Goal: Task Accomplishment & Management: Complete application form

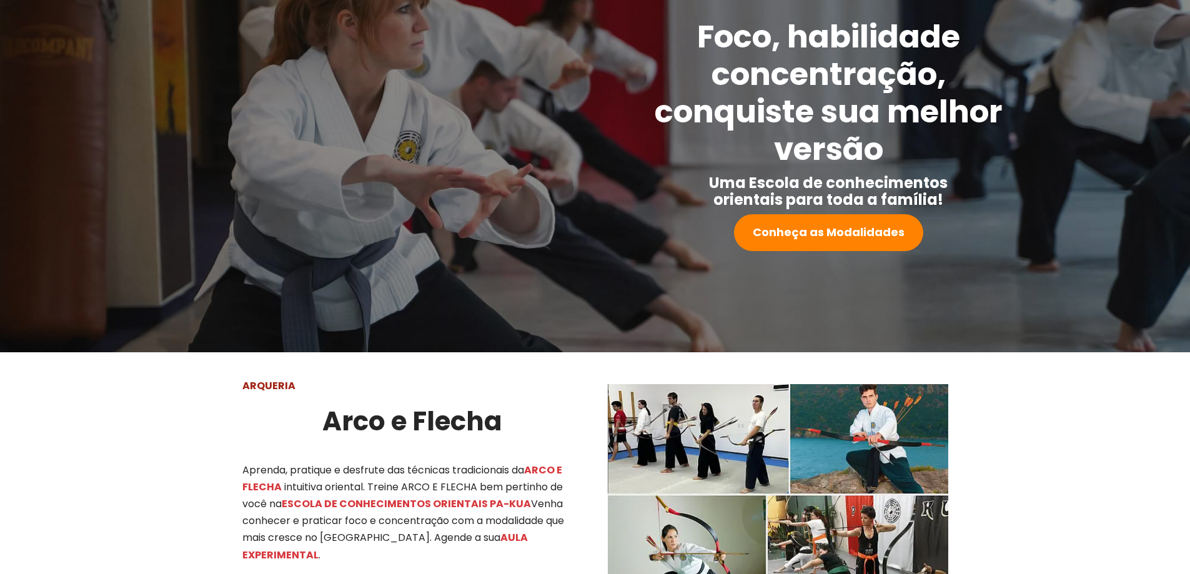
scroll to position [75, 0]
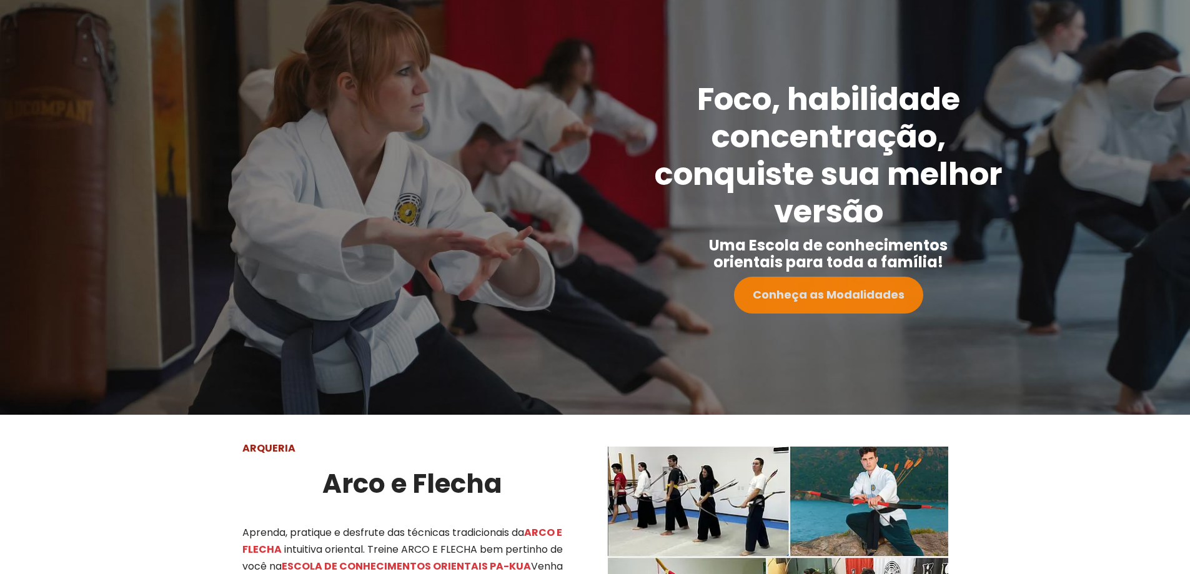
click at [826, 298] on strong "Conheça as Modalidades" at bounding box center [829, 295] width 152 height 16
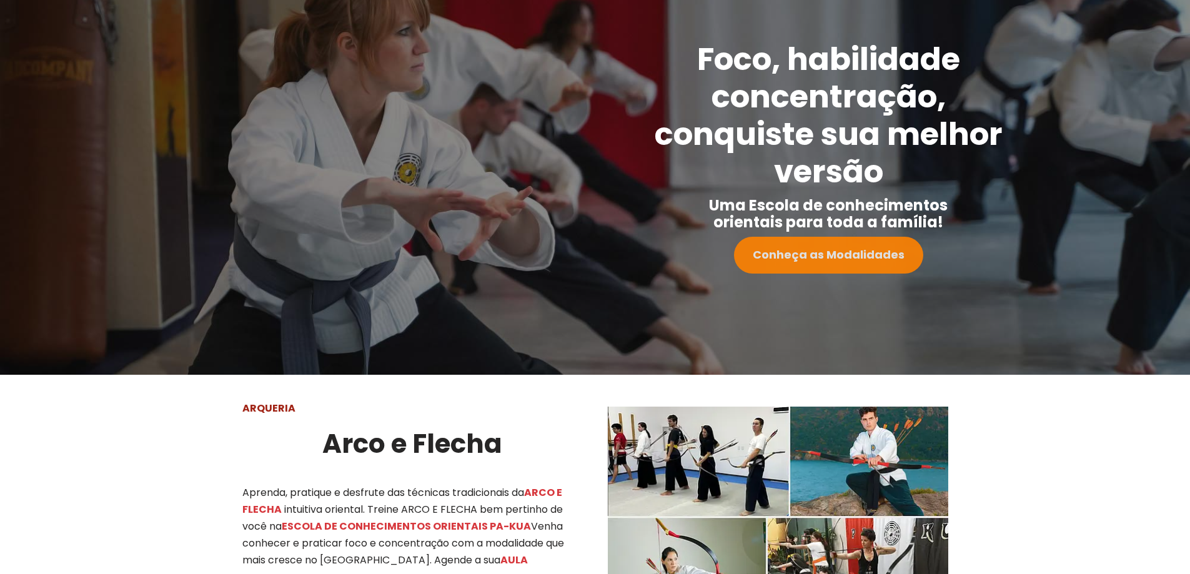
scroll to position [0, 0]
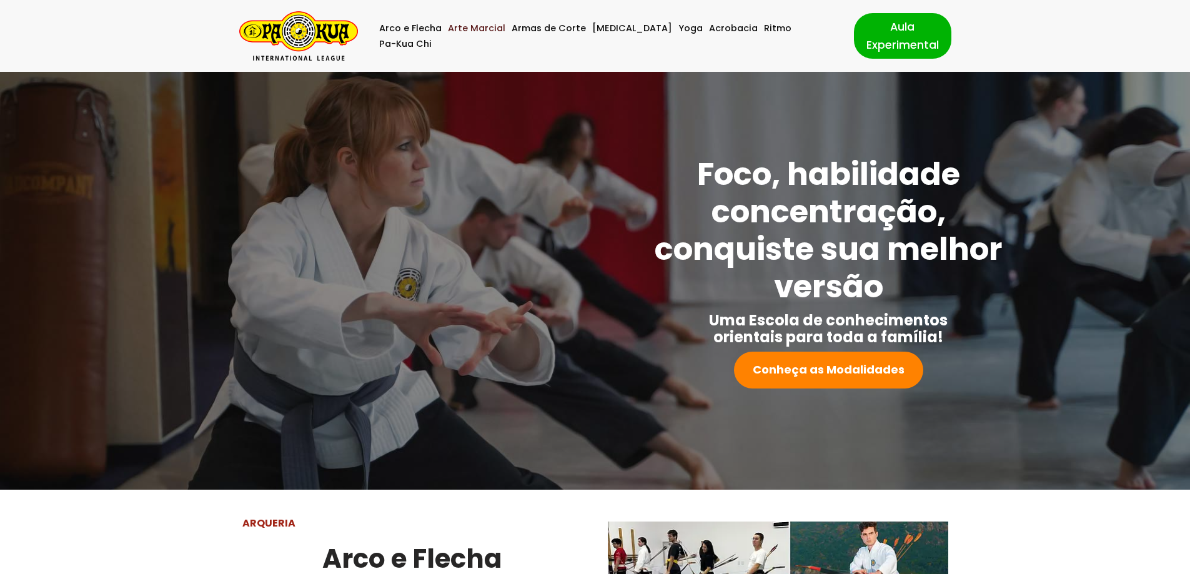
click at [500, 34] on link "Arte Marcial" at bounding box center [476, 29] width 57 height 16
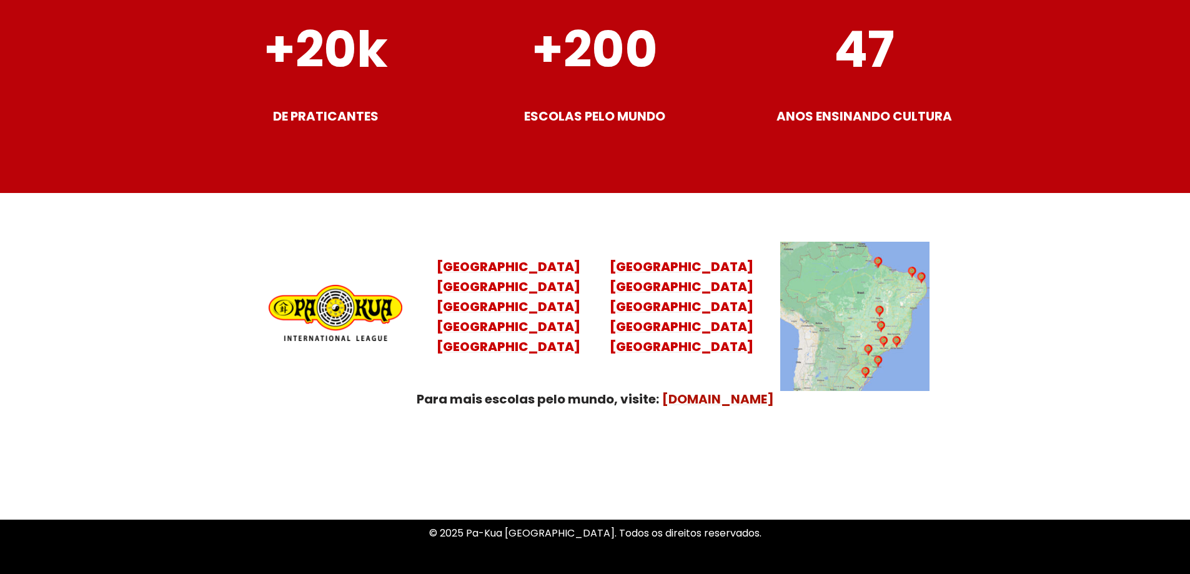
scroll to position [4922, 0]
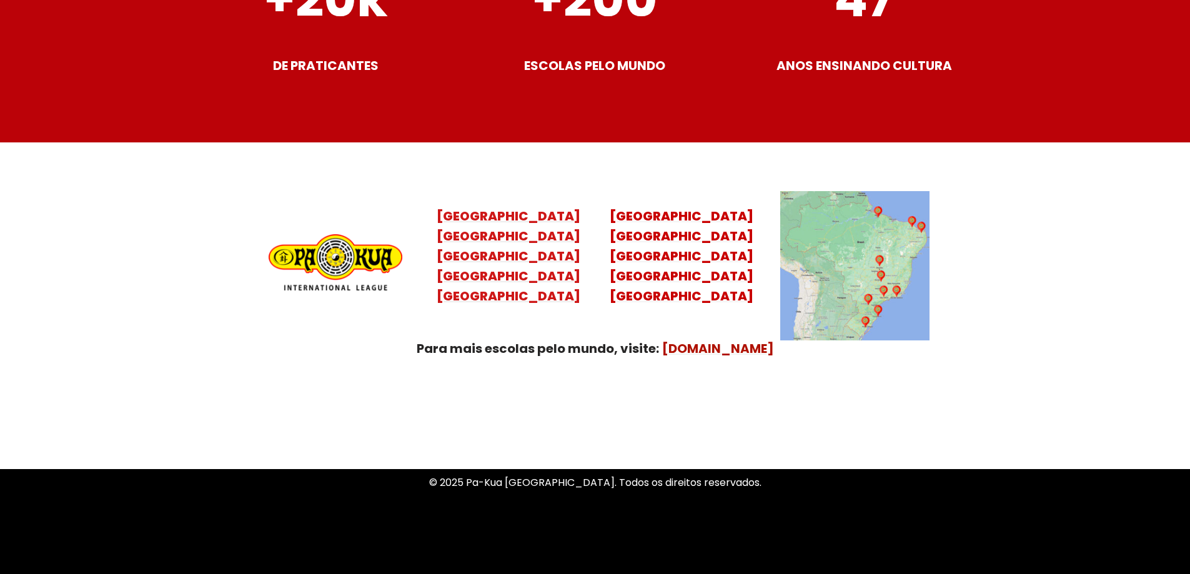
click at [506, 227] on mark "[GEOGRAPHIC_DATA] [GEOGRAPHIC_DATA] [GEOGRAPHIC_DATA] [GEOGRAPHIC_DATA]" at bounding box center [509, 265] width 144 height 77
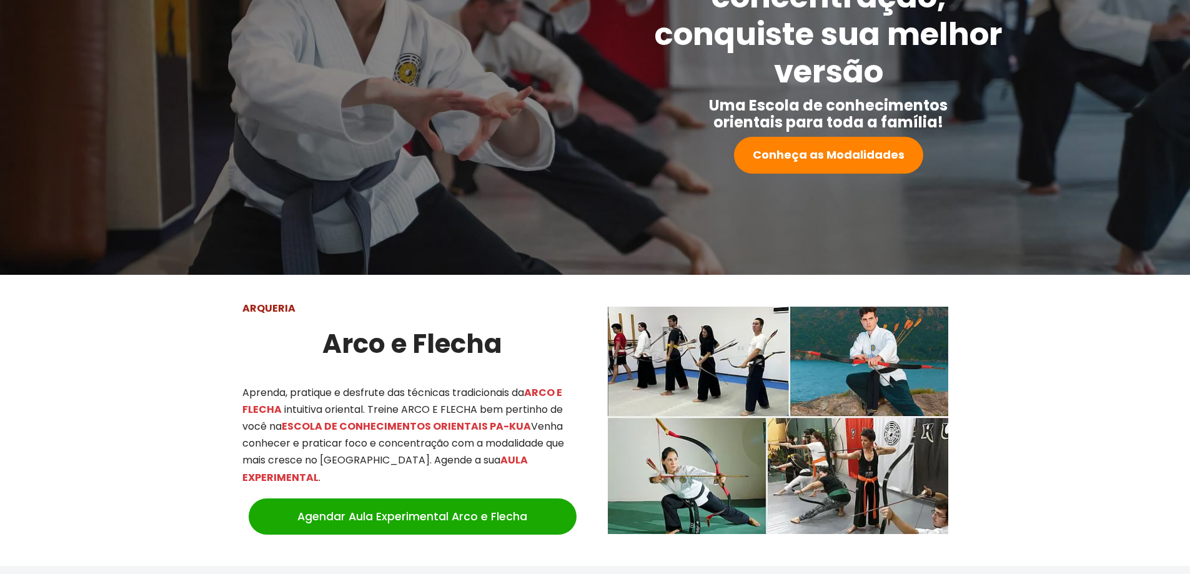
scroll to position [156, 0]
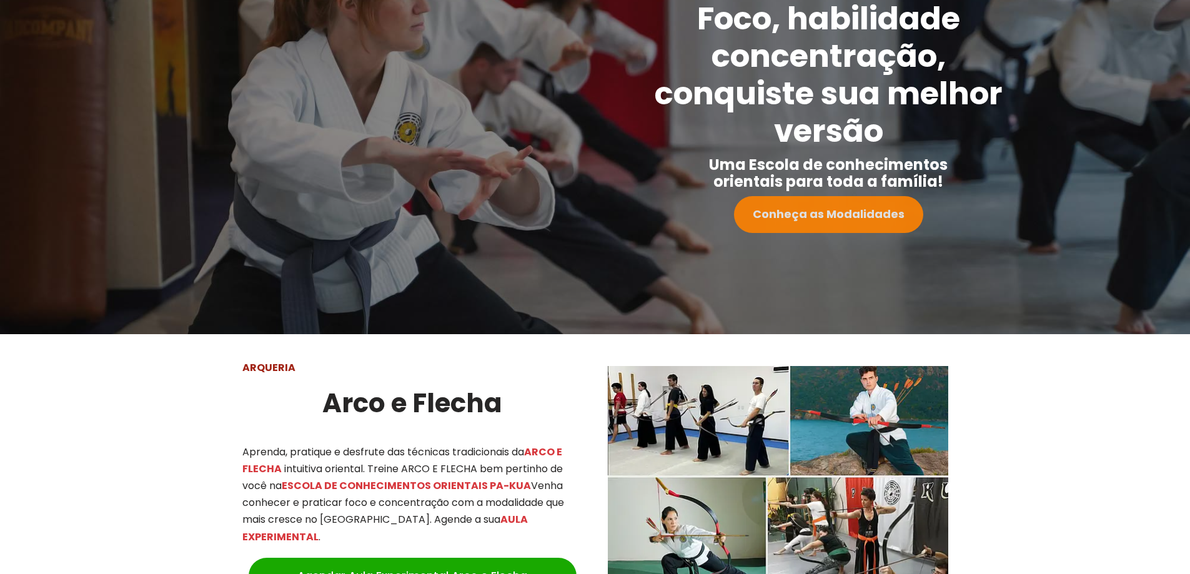
click at [798, 210] on strong "Conheça as Modalidades" at bounding box center [829, 214] width 152 height 16
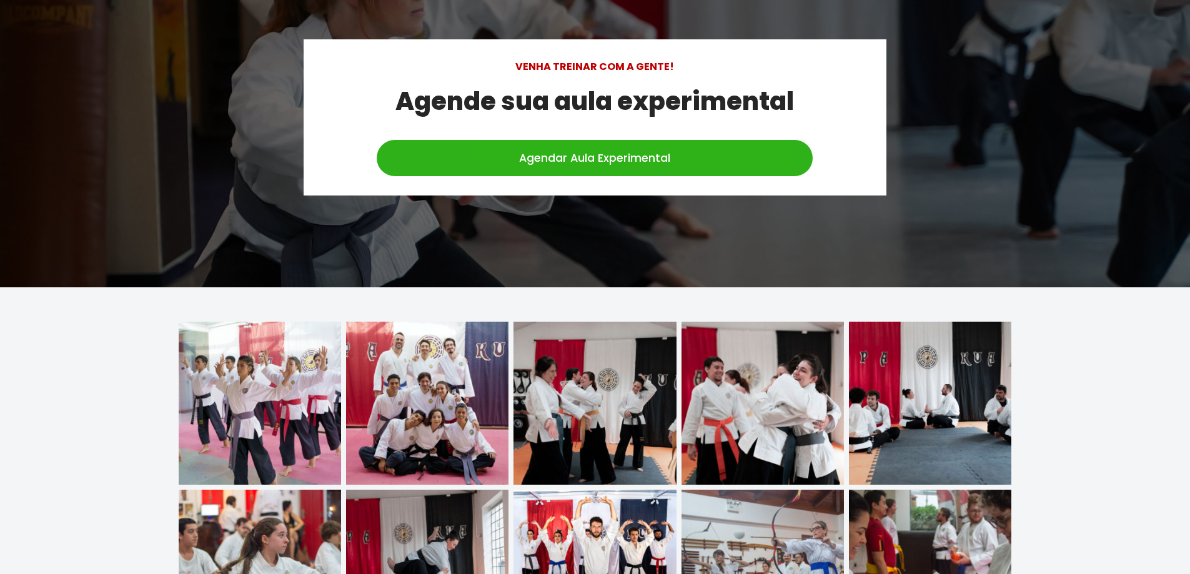
scroll to position [3485, 0]
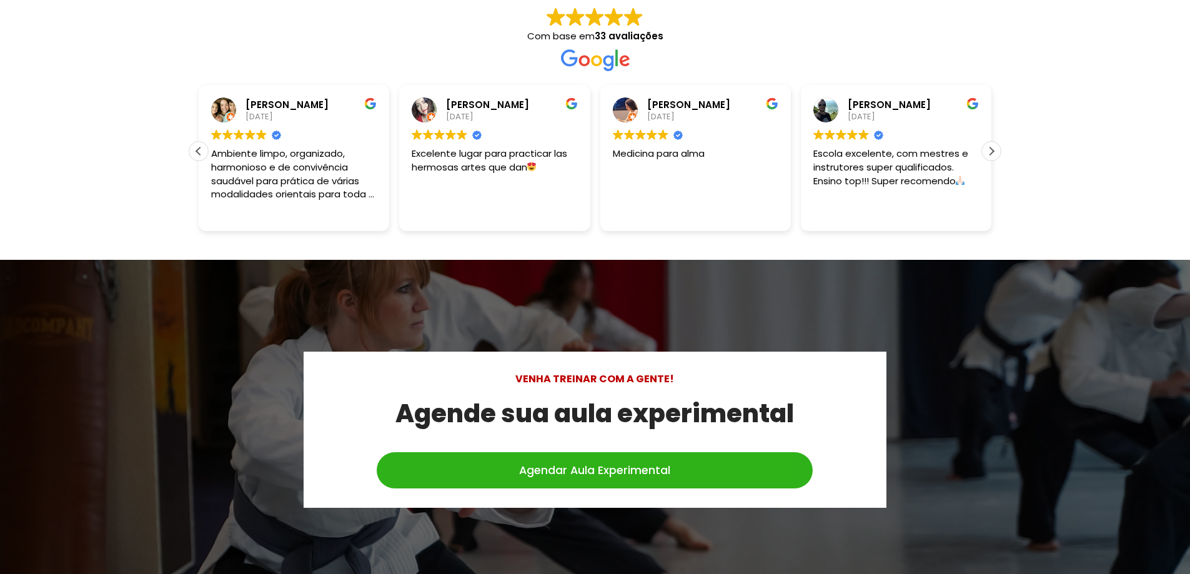
click at [603, 452] on link "Agendar Aula Experimental" at bounding box center [595, 470] width 436 height 36
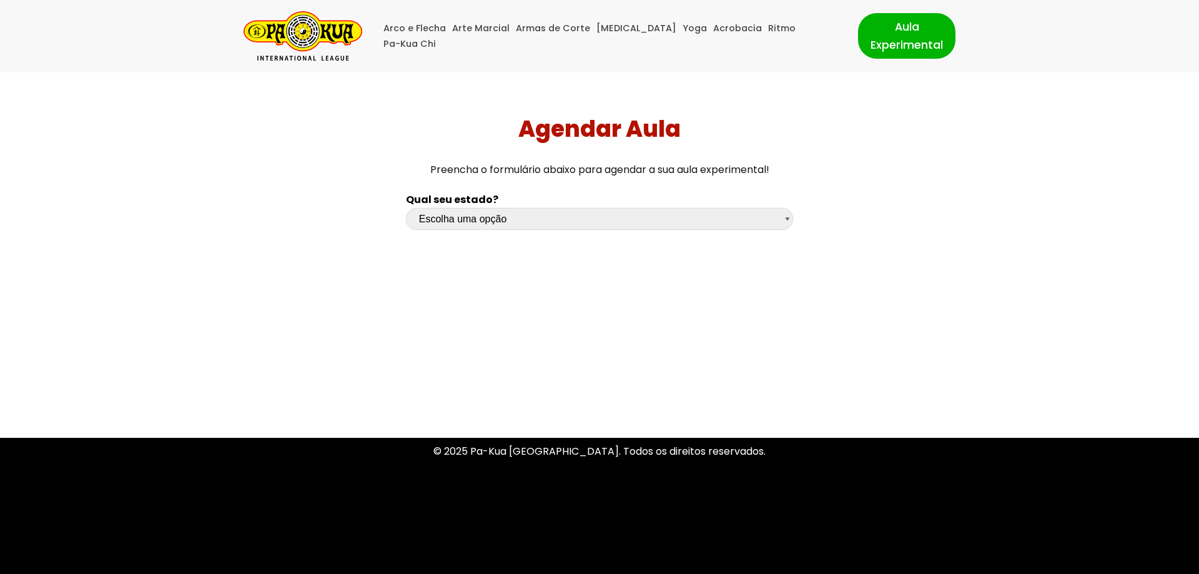
click at [491, 218] on select "Escolha uma opção Rio Grande do Sul Santa Catarina Paraná São Paulo Rio de Jane…" at bounding box center [599, 219] width 387 height 22
select select "pr"
click at [406, 208] on select "Escolha uma opção Rio Grande do Sul Santa Catarina Paraná São Paulo Rio de Jane…" at bounding box center [599, 219] width 387 height 22
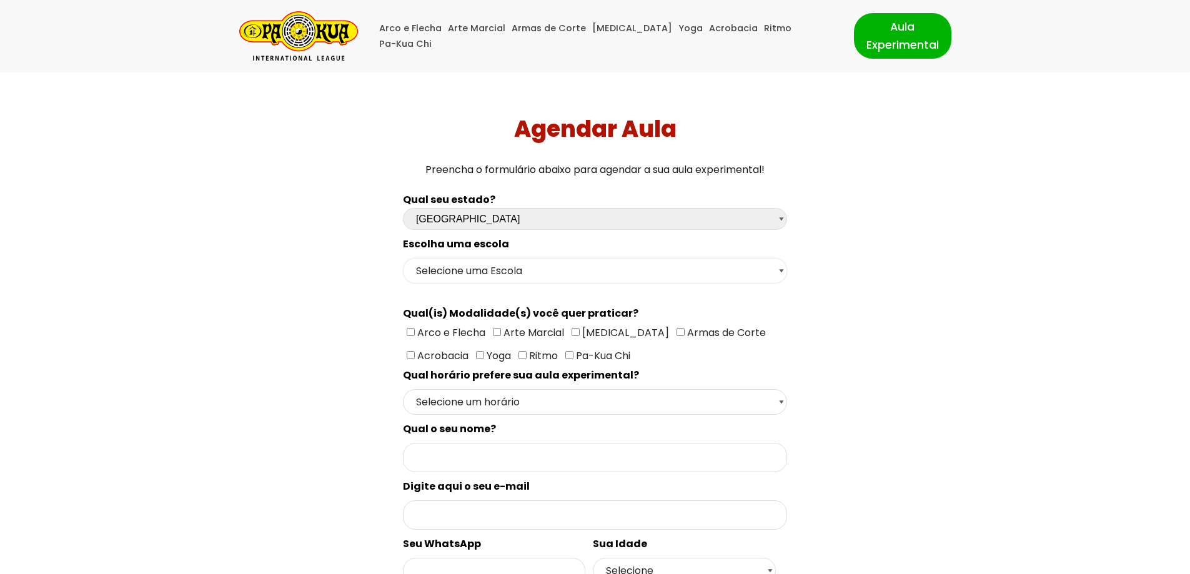
click at [516, 273] on select "Selecione uma Escola Curitiba - Escola Batel Curitiba - Escola Juvevê Fazenda R…" at bounding box center [595, 271] width 384 height 26
select select "Curitiba - Escola Juvevê"
click at [403, 258] on select "Selecione uma Escola Curitiba - Escola Batel Curitiba - Escola Juvevê Fazenda R…" at bounding box center [595, 271] width 384 height 26
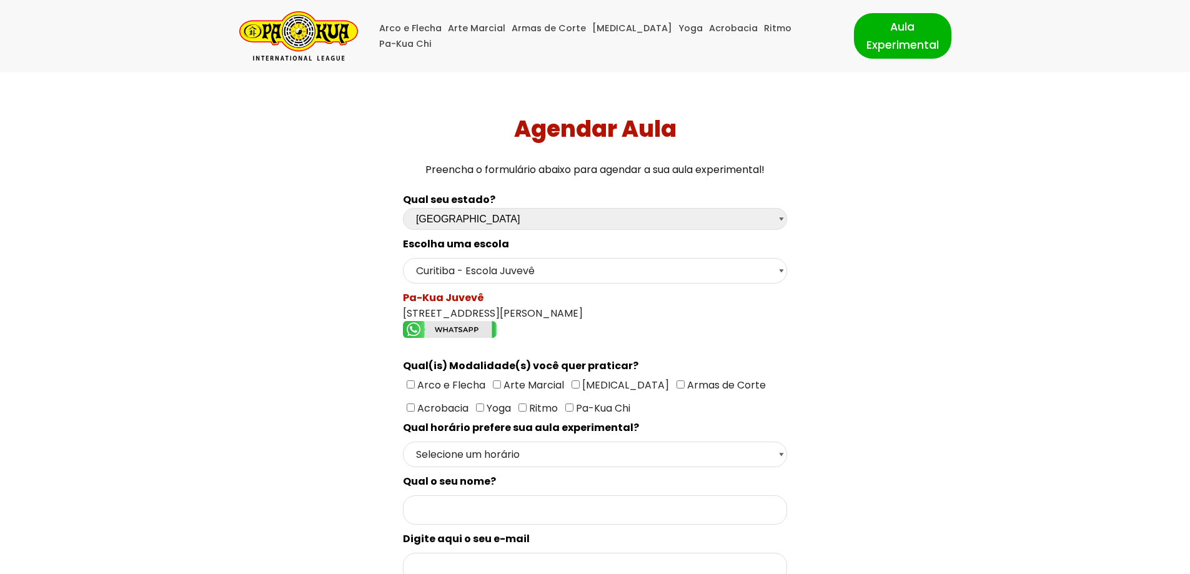
click at [576, 383] on input"] "[MEDICAL_DATA]" at bounding box center [575, 384] width 8 height 8
checkbox input"] "true"
click at [526, 410] on span "Ritmo" at bounding box center [541, 408] width 31 height 14
click at [518, 410] on input"] "Ritmo" at bounding box center [522, 407] width 8 height 8
checkbox input"] "true"
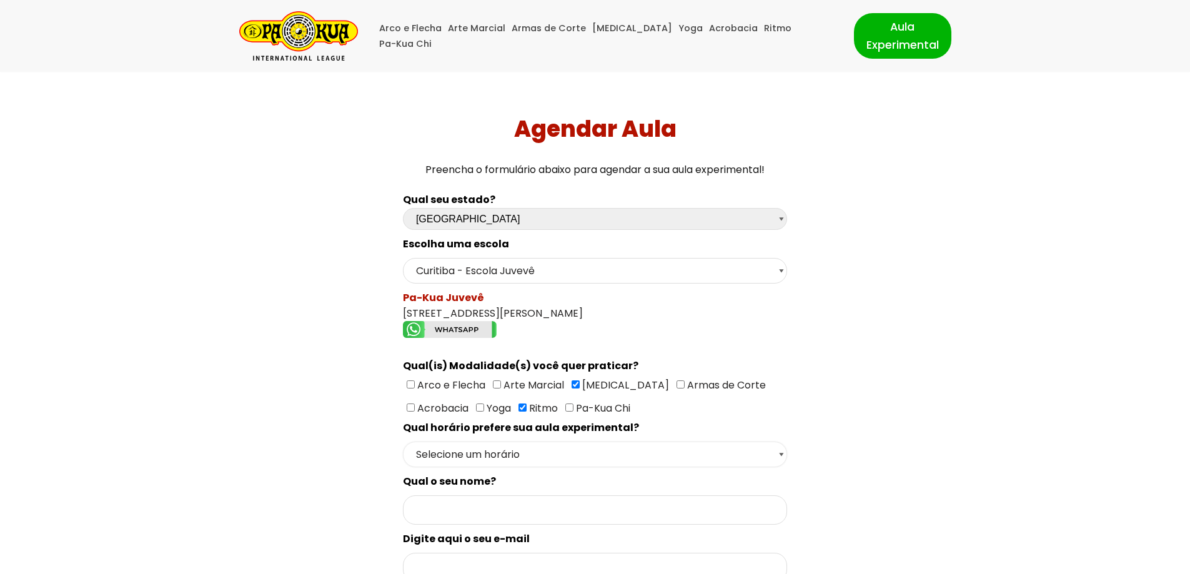
click at [504, 457] on select "Selecione um horário Manhã Tarde Noite" at bounding box center [595, 455] width 384 height 26
select select "Manhã"
click at [403, 442] on select "Selecione um horário Manhã Tarde Noite" at bounding box center [595, 455] width 384 height 26
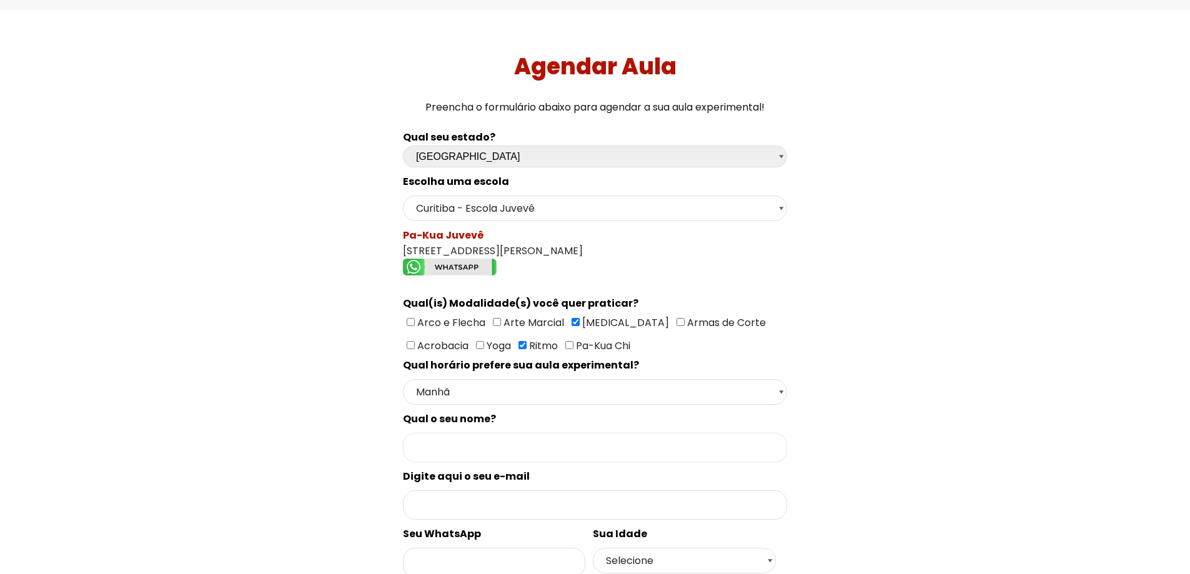
click at [459, 455] on input "Formulário de contacto" at bounding box center [595, 447] width 384 height 29
type input "PRISCILLA J ARANTES"
type input "41984094560"
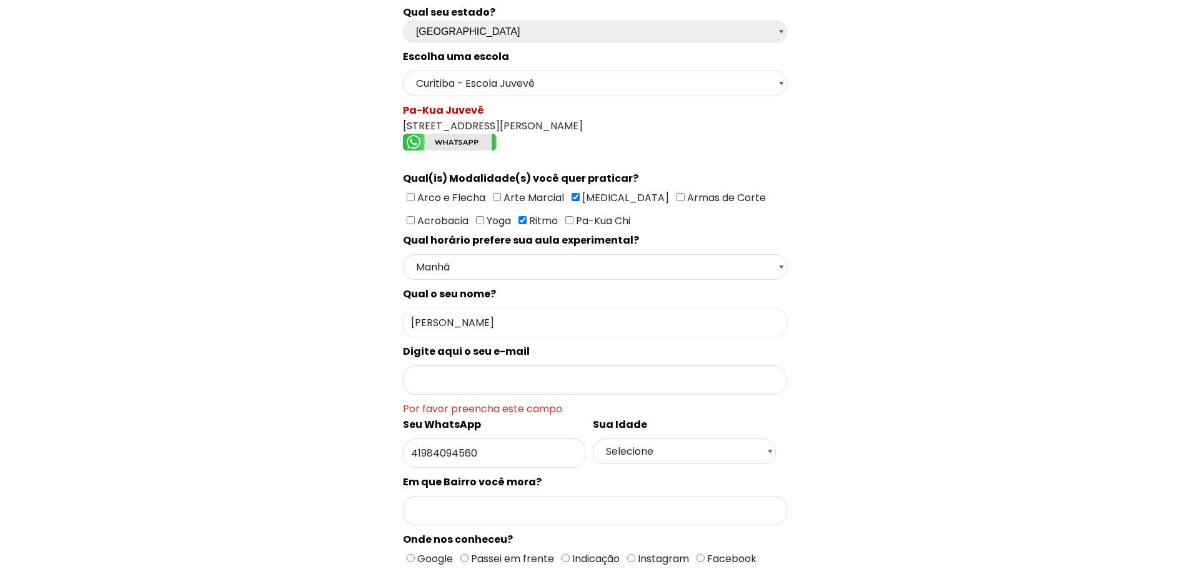
scroll to position [250, 0]
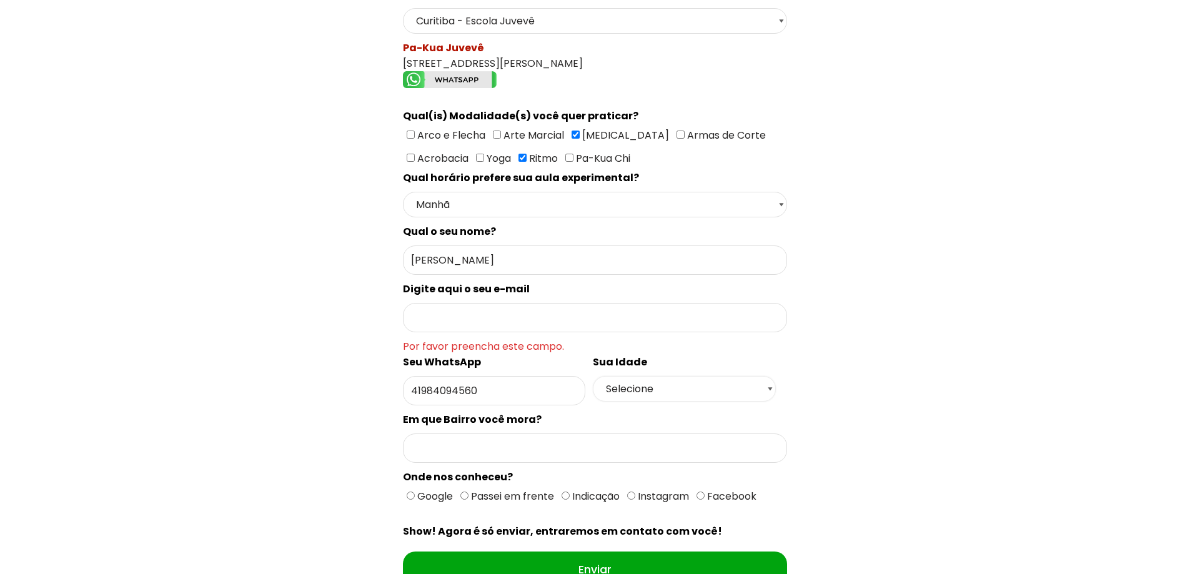
click at [656, 395] on select "Selecione 18 19 20 21 22 23 24 25 26 27 28 29 30 31 32 33 34 35 36 37 38 39 40 …" at bounding box center [684, 389] width 182 height 26
select select "48"
click at [593, 376] on select "Selecione 18 19 20 21 22 23 24 25 26 27 28 29 30 31 32 33 34 35 36 37 38 39 40 …" at bounding box center [684, 389] width 182 height 26
click at [481, 441] on input "Formulário de contacto" at bounding box center [595, 447] width 384 height 29
type input "Juvevê"
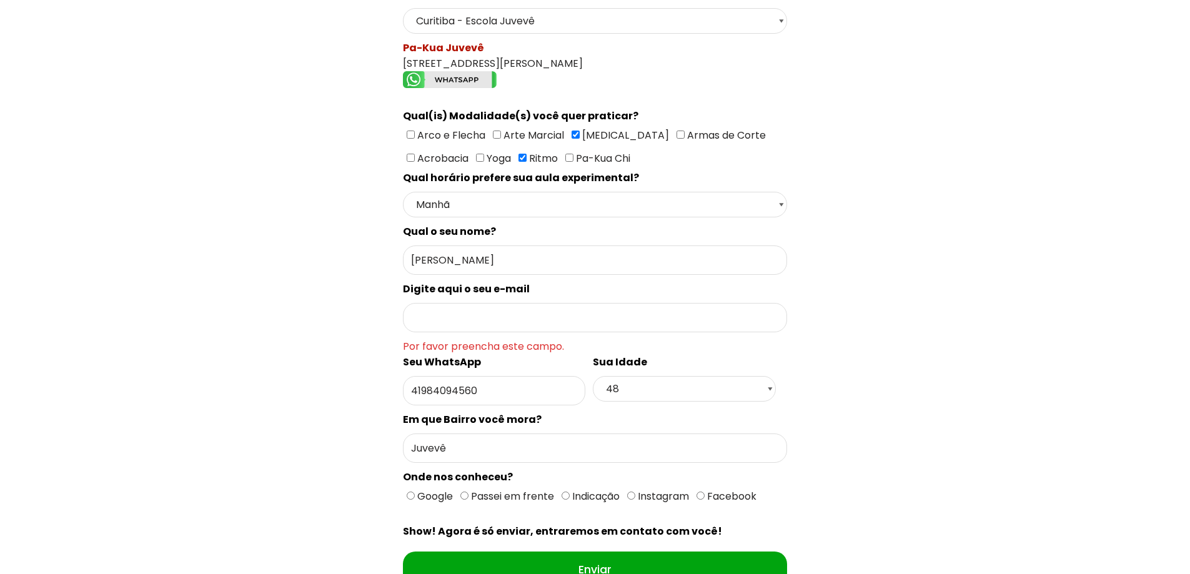
click at [411, 498] on input "Google" at bounding box center [411, 495] width 8 height 8
radio input "true"
click at [528, 322] on input "Formulário de contacto" at bounding box center [595, 317] width 384 height 29
type input "prilacerda.jun@gmail.com"
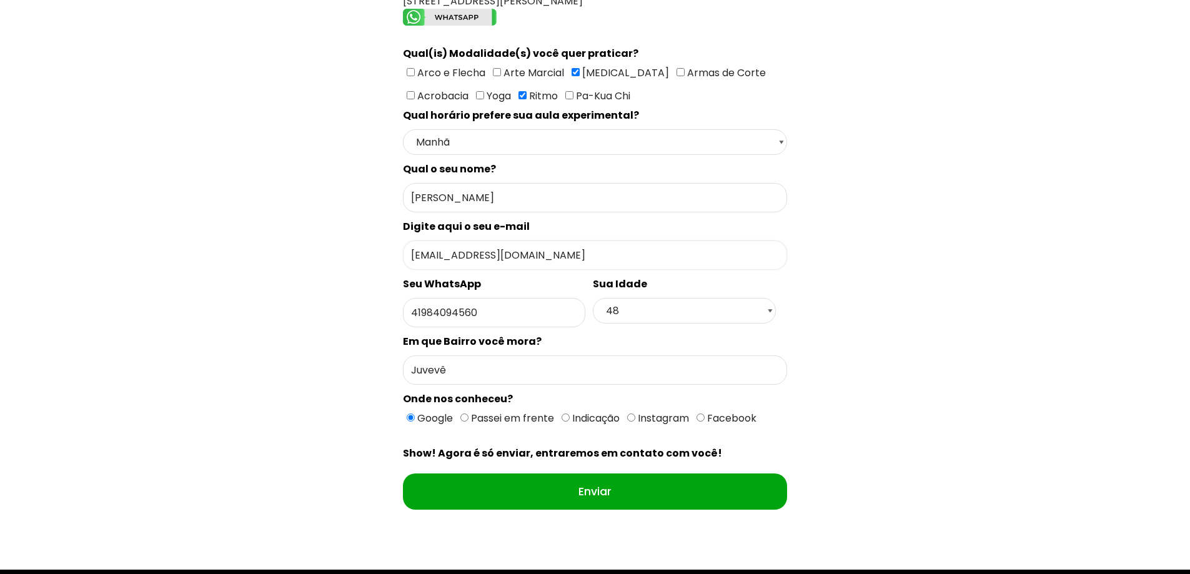
scroll to position [375, 0]
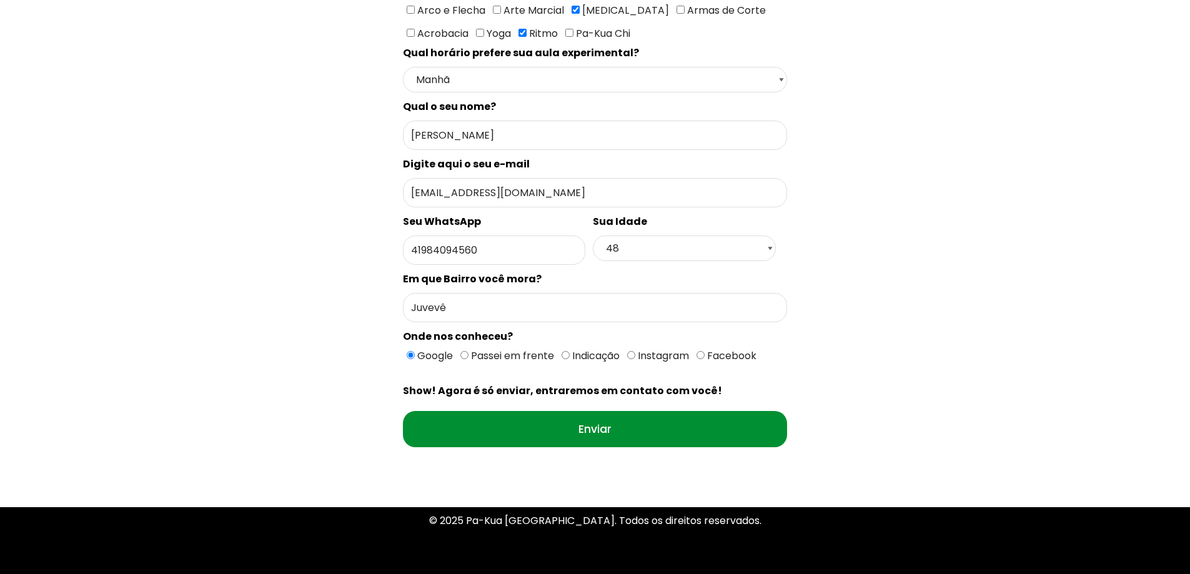
click at [602, 424] on input "Enviar" at bounding box center [595, 429] width 384 height 36
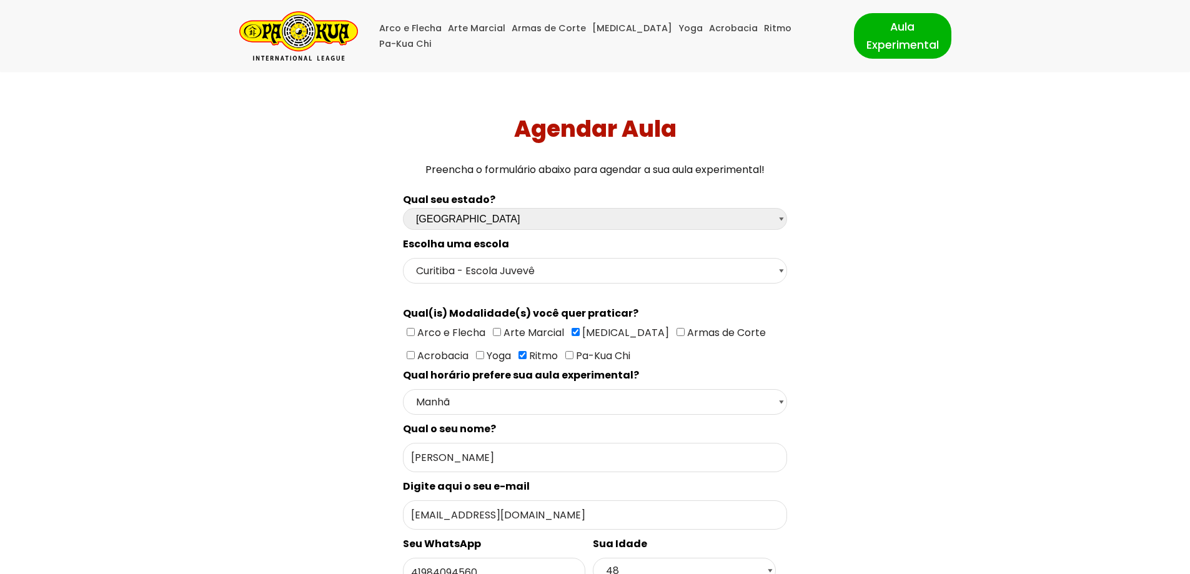
scroll to position [62, 0]
